Goal: Task Accomplishment & Management: Complete application form

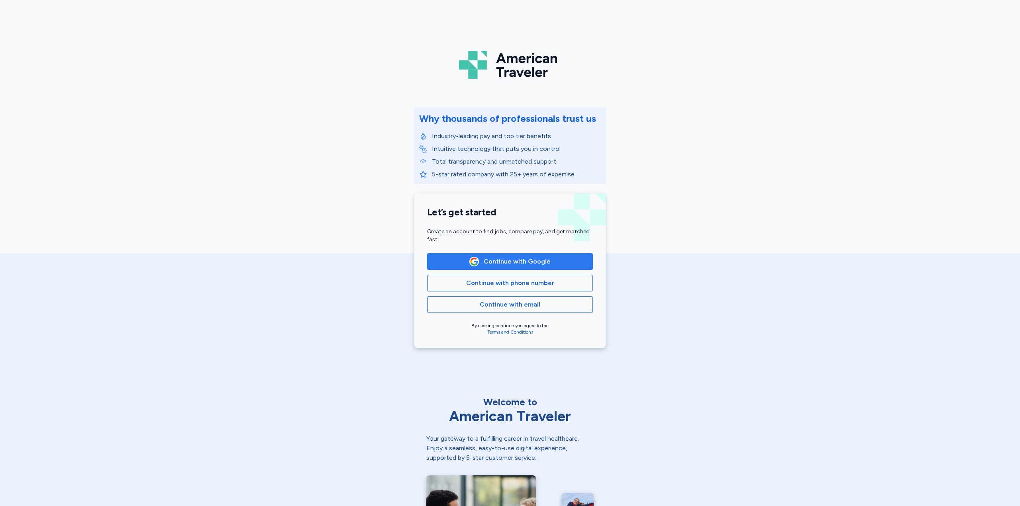
click at [484, 256] on button "Continue with Google" at bounding box center [510, 261] width 166 height 17
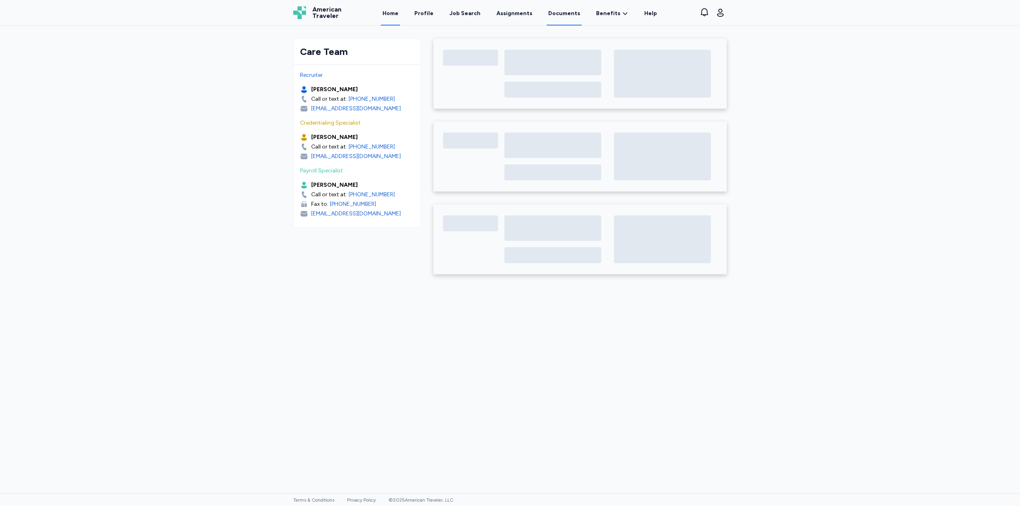
click at [572, 14] on link "Documents" at bounding box center [564, 13] width 35 height 25
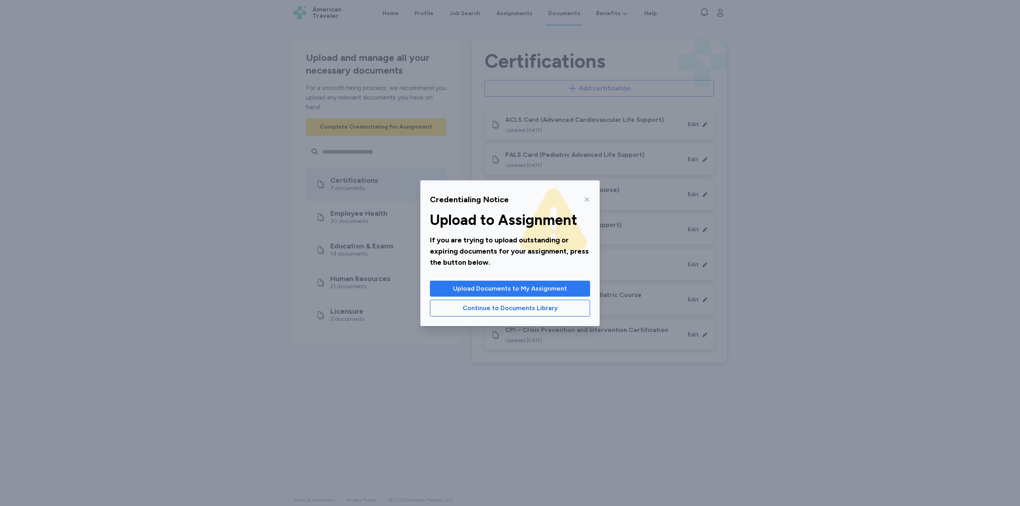
click at [567, 290] on span "Upload Documents to My Assignment" at bounding box center [509, 289] width 147 height 10
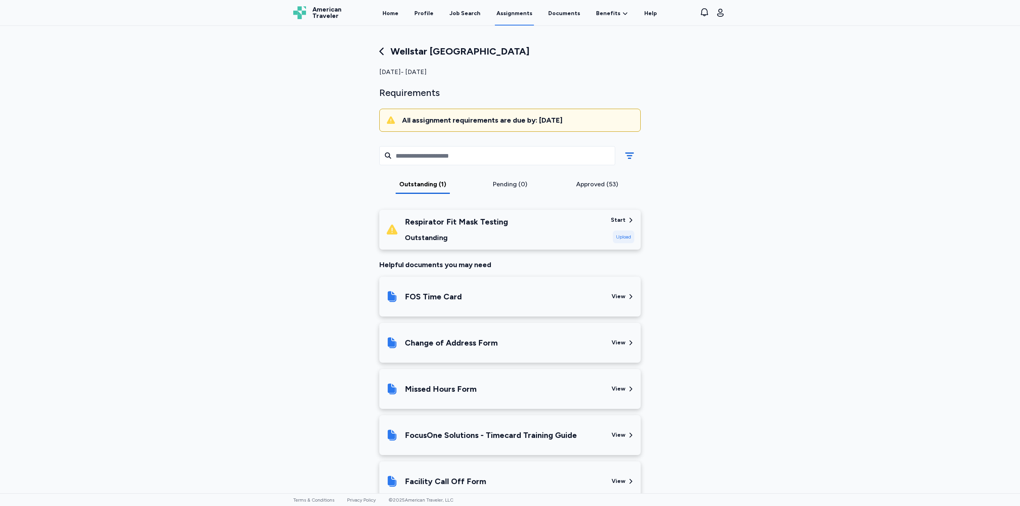
click at [622, 237] on div "Upload" at bounding box center [624, 237] width 22 height 13
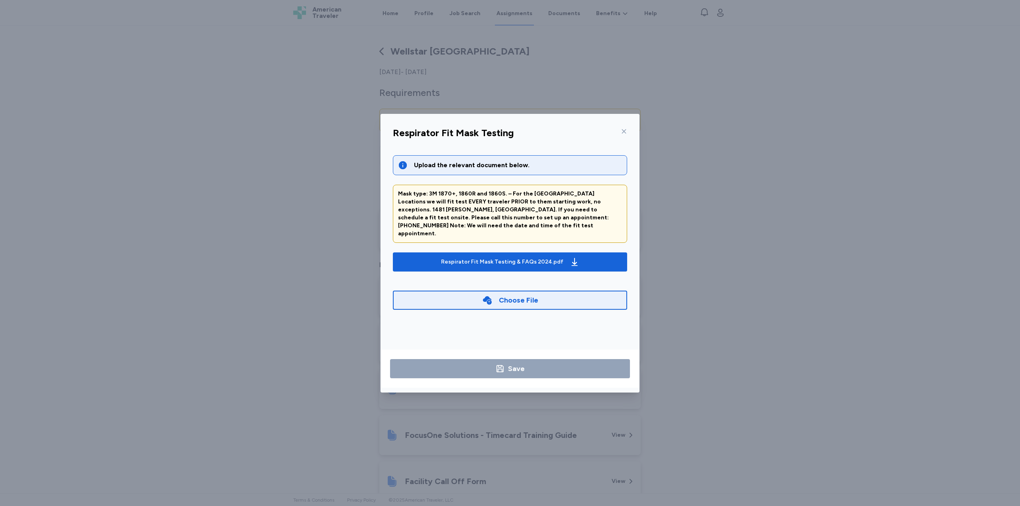
click at [534, 299] on div "Choose File" at bounding box center [510, 300] width 234 height 19
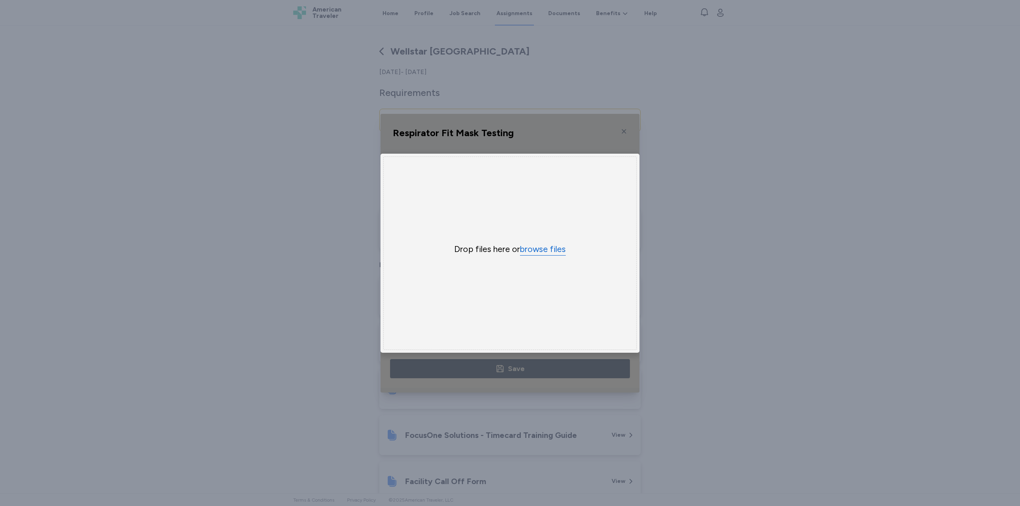
click at [549, 246] on button "browse files" at bounding box center [543, 250] width 46 height 12
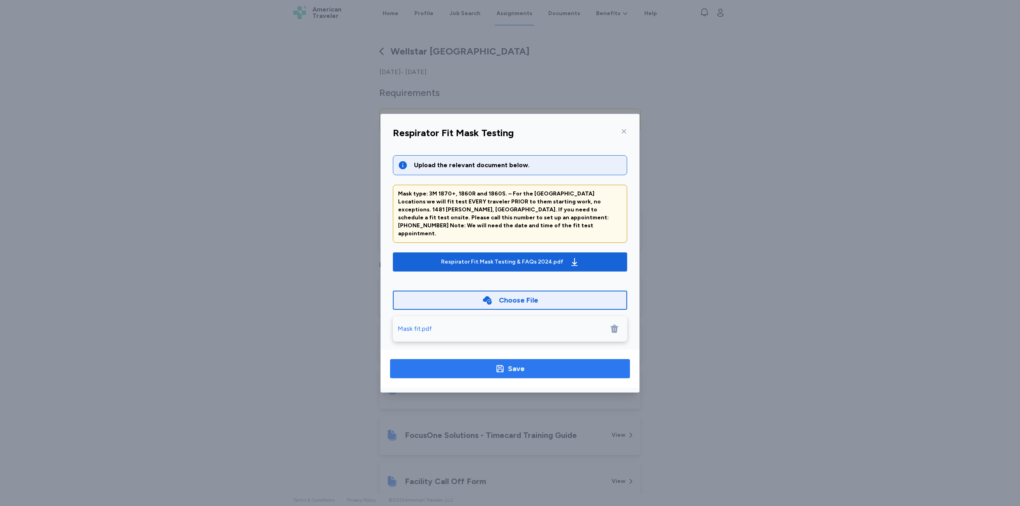
click at [501, 369] on icon "button" at bounding box center [500, 369] width 10 height 10
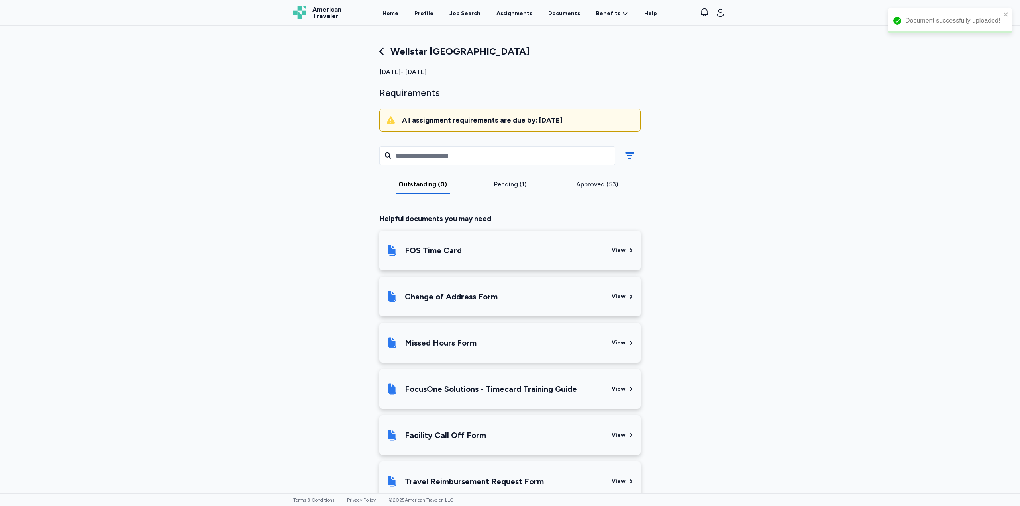
click at [398, 12] on link "Home" at bounding box center [390, 13] width 19 height 25
